Goal: Use online tool/utility: Use online tool/utility

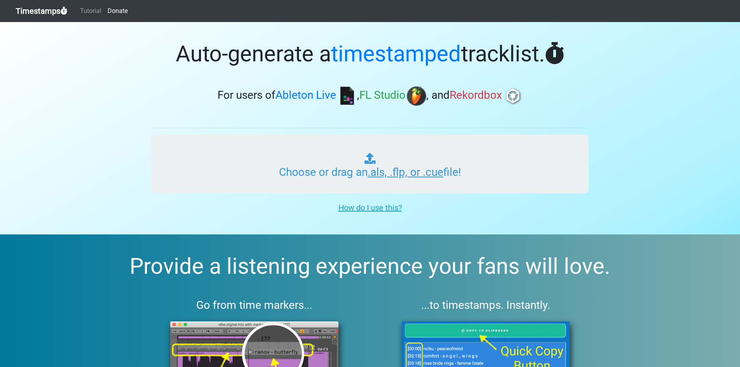
click at [243, 155] on input "Choose or drag an .als, .flp, or .cue file!" at bounding box center [369, 164] width 437 height 59
type input "C:\fakepath\BRAIN FREEZE RADIO #012.als"
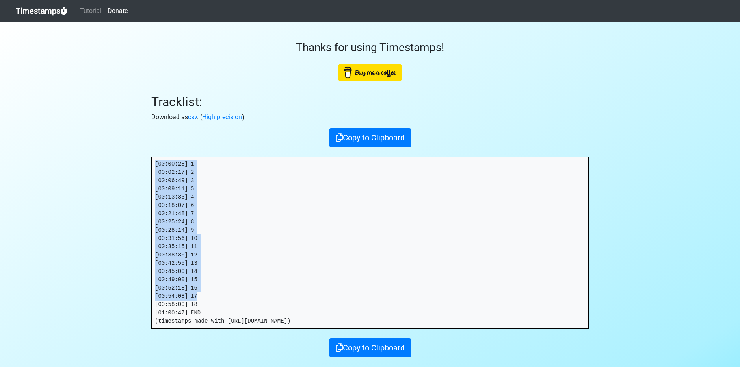
drag, startPoint x: 208, startPoint y: 293, endPoint x: 172, endPoint y: 187, distance: 111.7
click at [150, 156] on div "Thanks for using Timestamps! Tracklist: Download as csv . ( High precision ) Co…" at bounding box center [369, 190] width 449 height 336
click at [212, 287] on pre "[00:00:28] 1 [00:02:17] 2 [00:06:49] 3 [00:09:11] 5 [00:13:33] 4 [00:18:07] 6 […" at bounding box center [370, 243] width 436 height 172
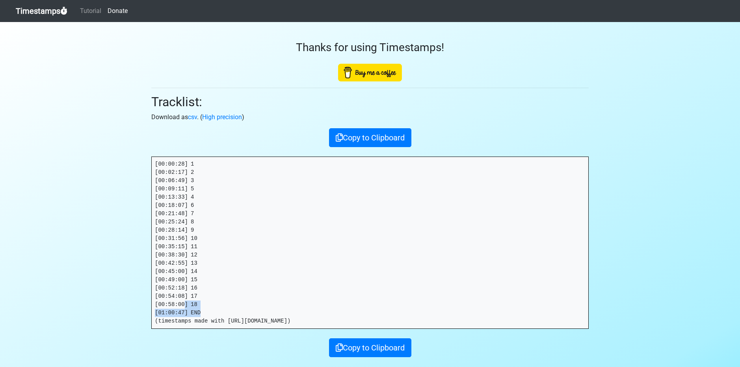
drag, startPoint x: 205, startPoint y: 314, endPoint x: 203, endPoint y: 303, distance: 10.8
click at [186, 302] on pre "[00:00:28] 1 [00:02:17] 2 [00:06:49] 3 [00:09:11] 5 [00:13:33] 4 [00:18:07] 6 […" at bounding box center [370, 243] width 436 height 172
click at [203, 304] on pre "[00:00:28] 1 [00:02:17] 2 [00:06:49] 3 [00:09:11] 5 [00:13:33] 4 [00:18:07] 6 […" at bounding box center [370, 243] width 436 height 172
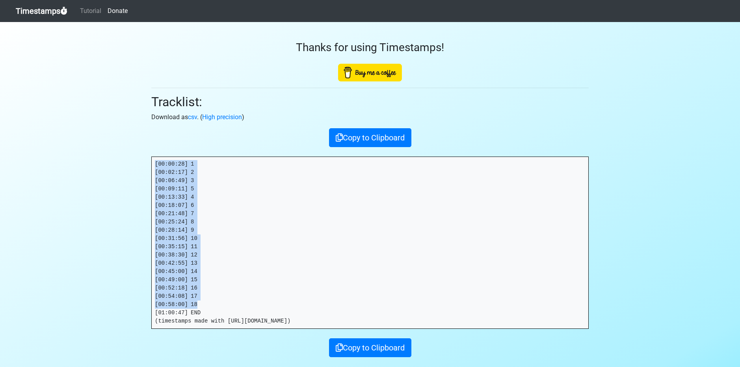
drag, startPoint x: 203, startPoint y: 304, endPoint x: 162, endPoint y: 120, distance: 188.8
click at [149, 137] on div "Thanks for using Timestamps! Tracklist: Download as csv . ( High precision ) Co…" at bounding box center [369, 190] width 449 height 336
copy pre "[00:00:28] 1 [00:02:17] 2 [00:06:49] 3 [00:09:11] 5 [00:13:33] 4 [00:18:07] 6 […"
